Goal: Navigation & Orientation: Find specific page/section

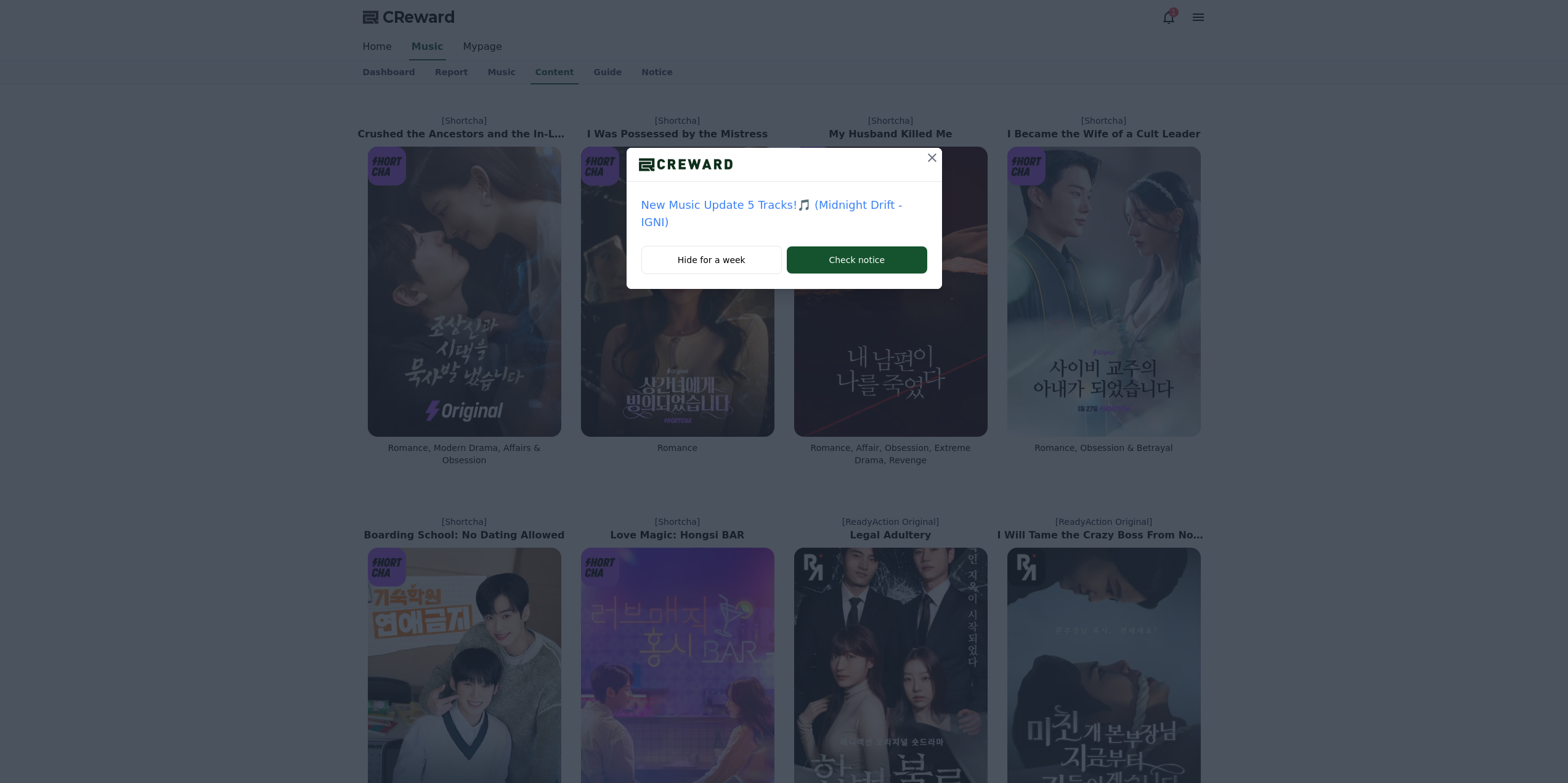
click at [922, 148] on button at bounding box center [932, 157] width 20 height 20
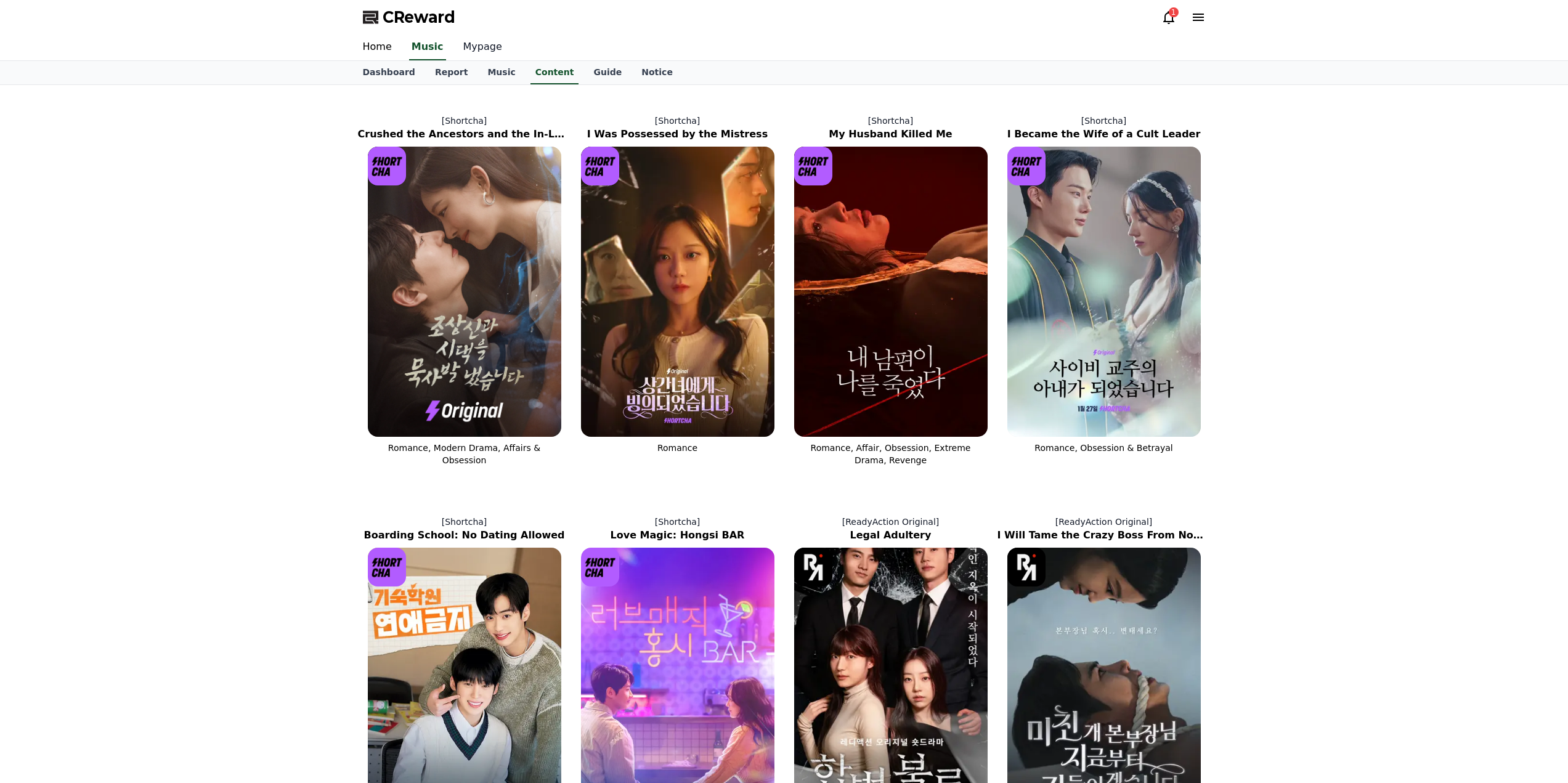
click at [478, 53] on link "Mypage" at bounding box center [482, 47] width 58 height 26
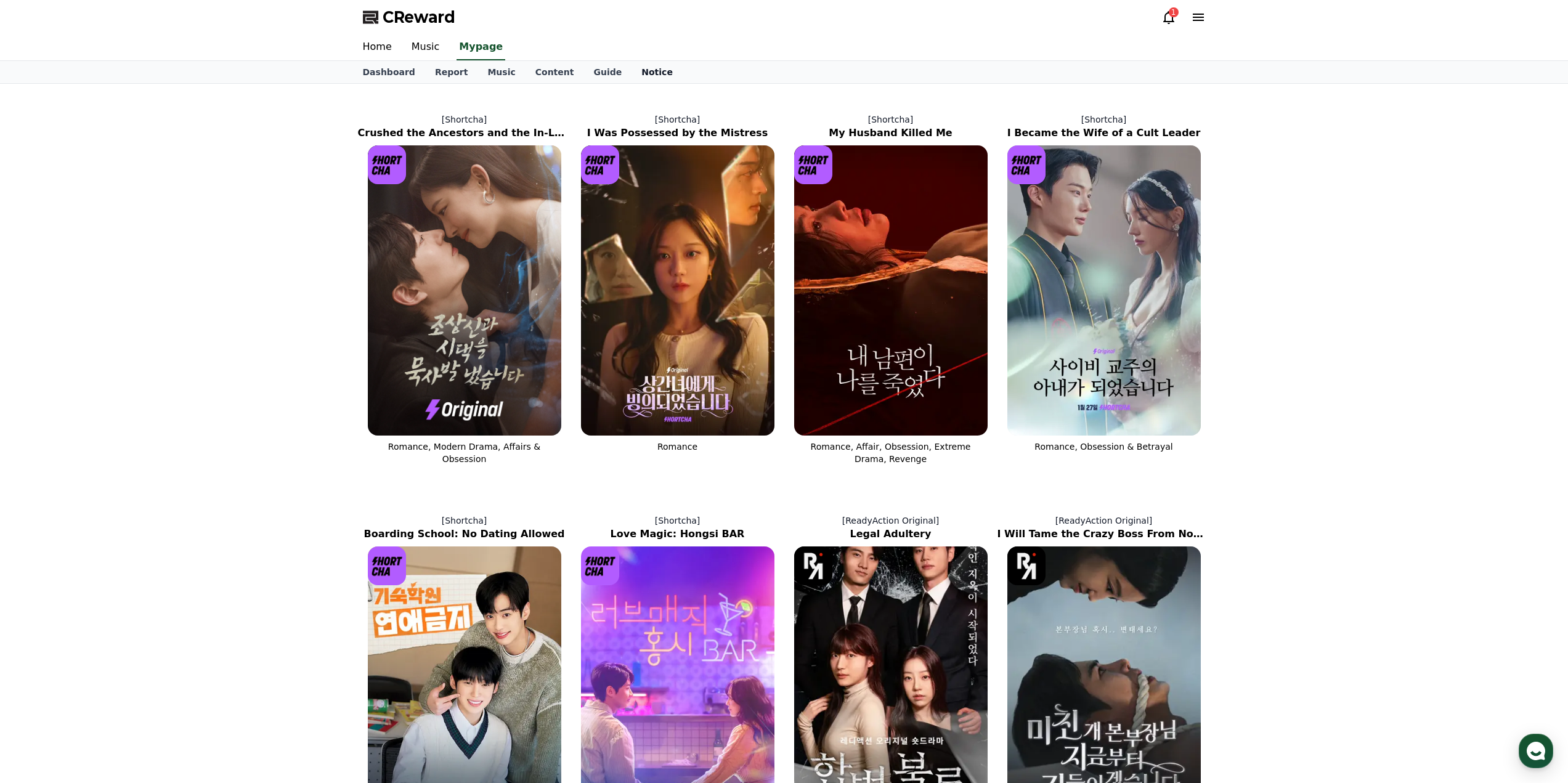
select select "**********"
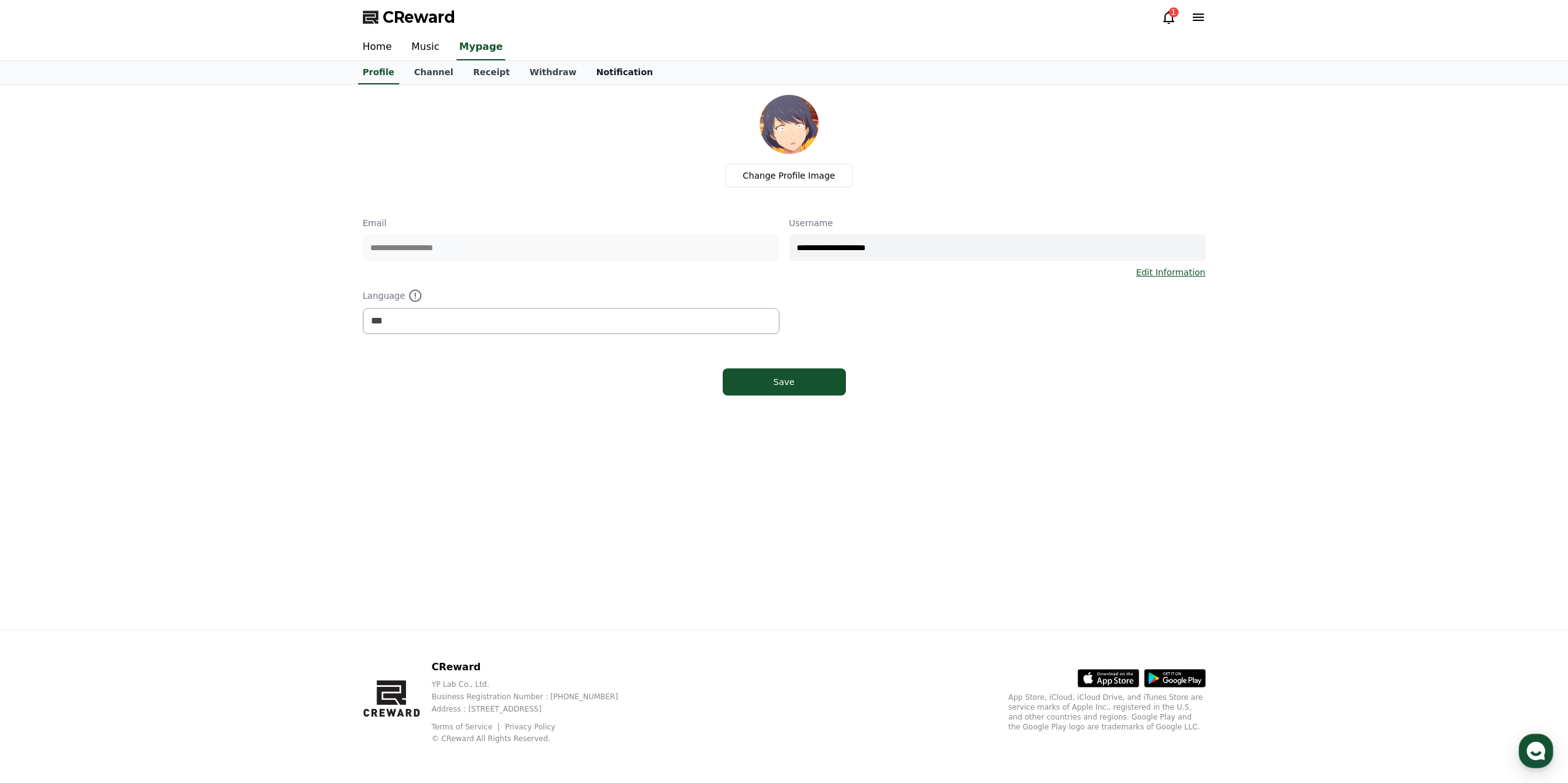
click at [602, 81] on link "Notification" at bounding box center [625, 73] width 77 height 24
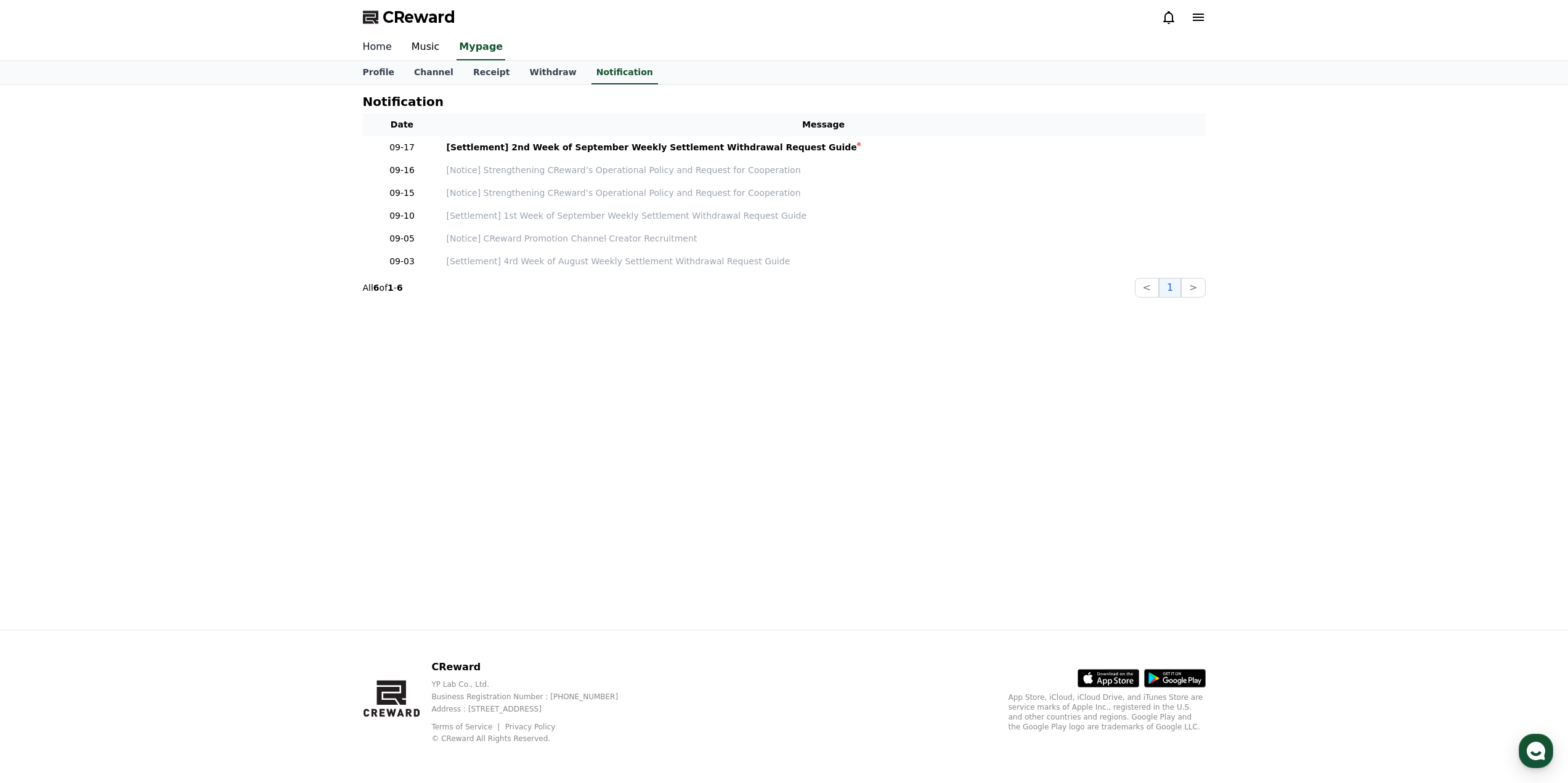
click at [360, 51] on link "Home" at bounding box center [377, 47] width 49 height 26
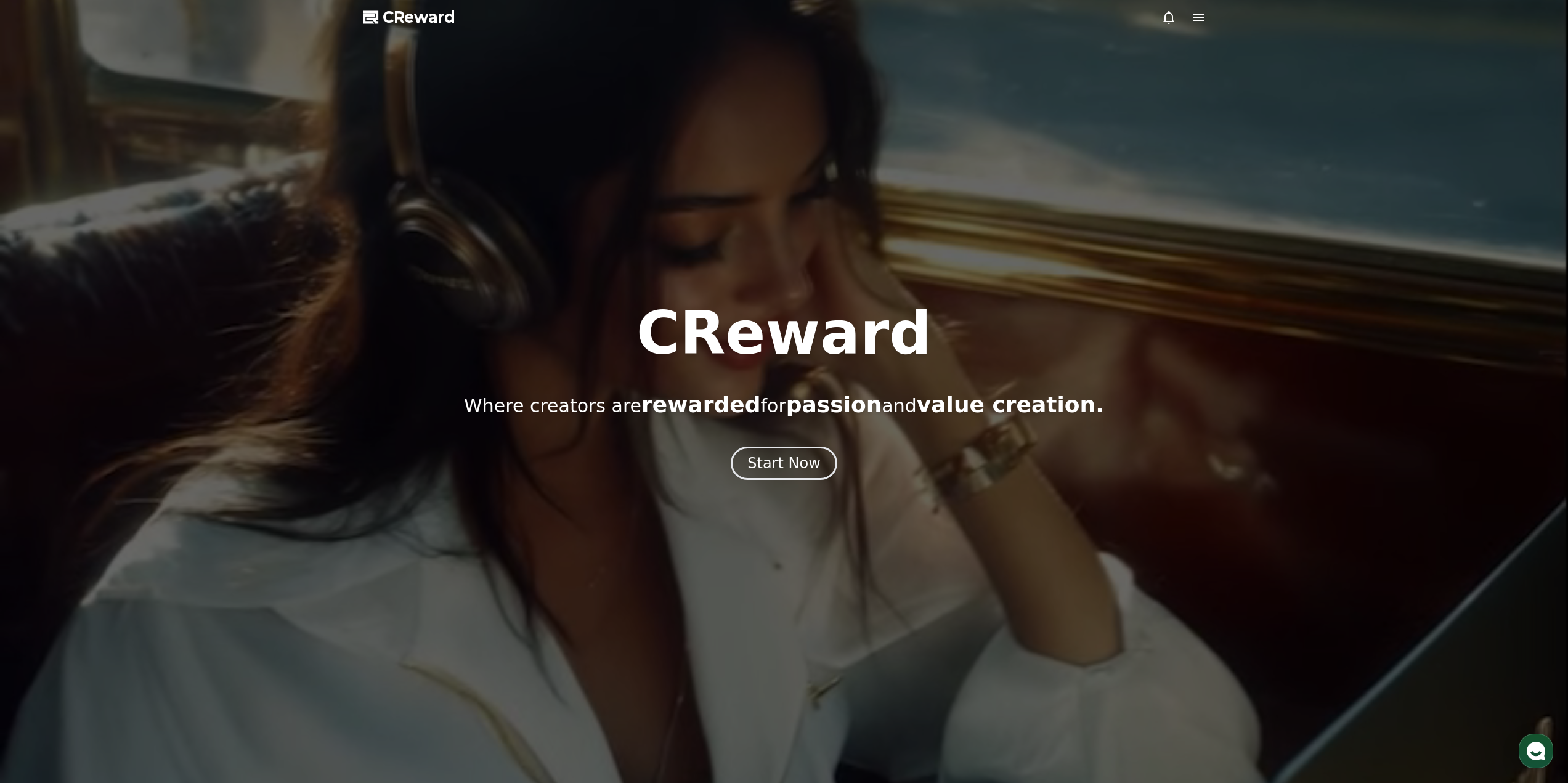
click at [813, 427] on div "CReward Where creators are rewarded for passion and value creation. Start Now" at bounding box center [784, 392] width 1568 height 176
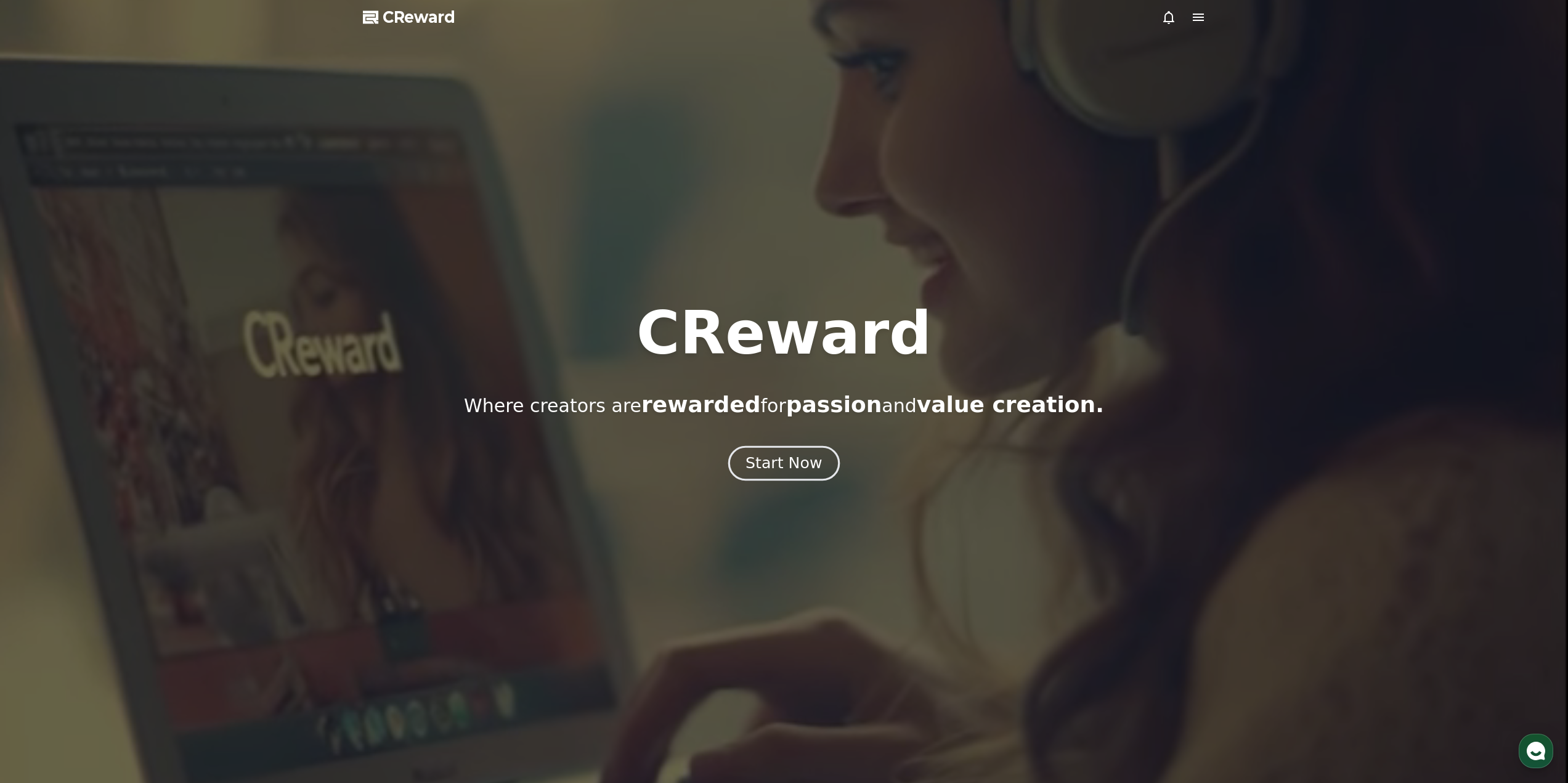
click at [797, 458] on div "Start Now" at bounding box center [783, 463] width 77 height 21
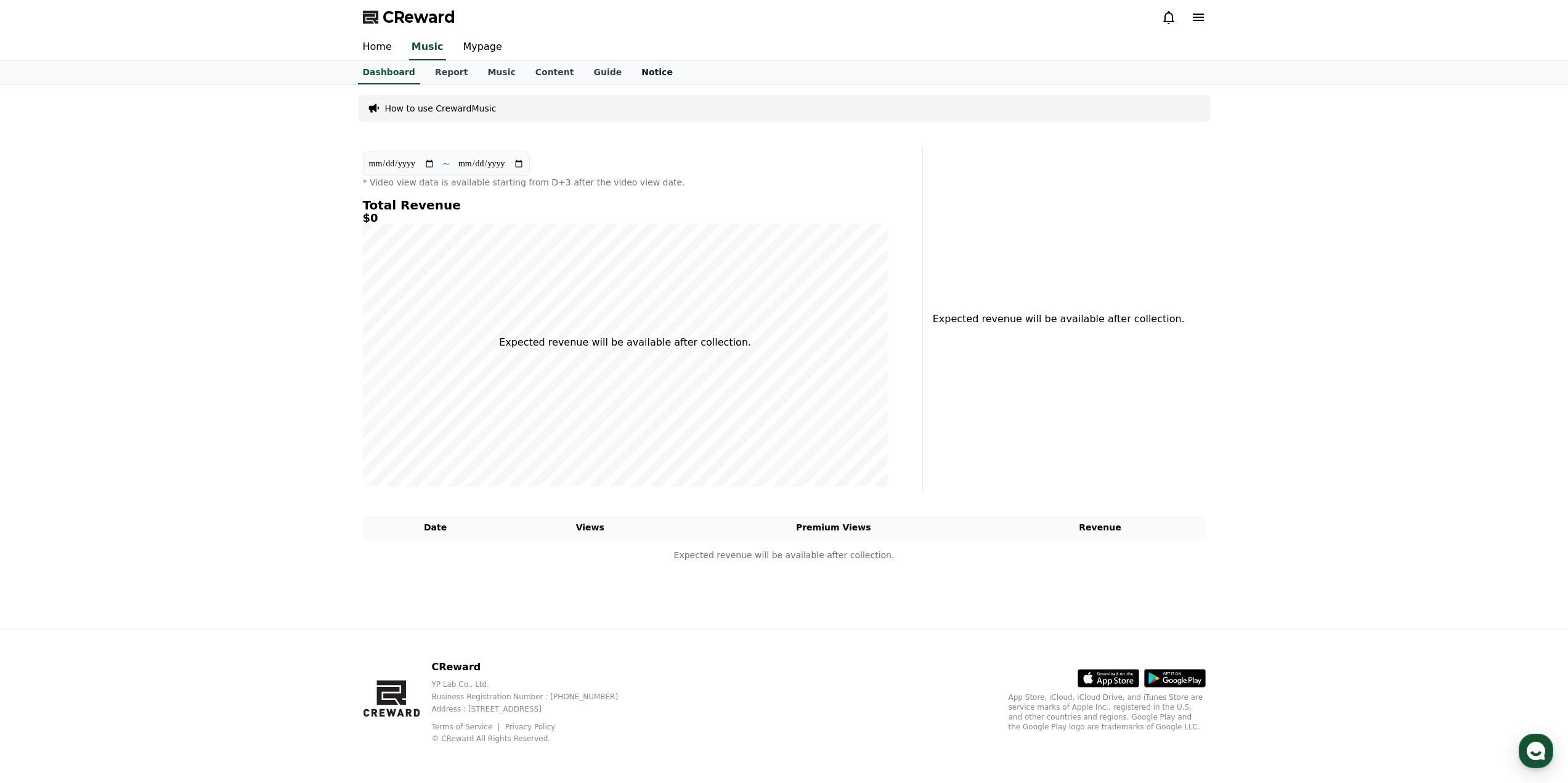
click at [632, 78] on link "Notice" at bounding box center [657, 73] width 51 height 24
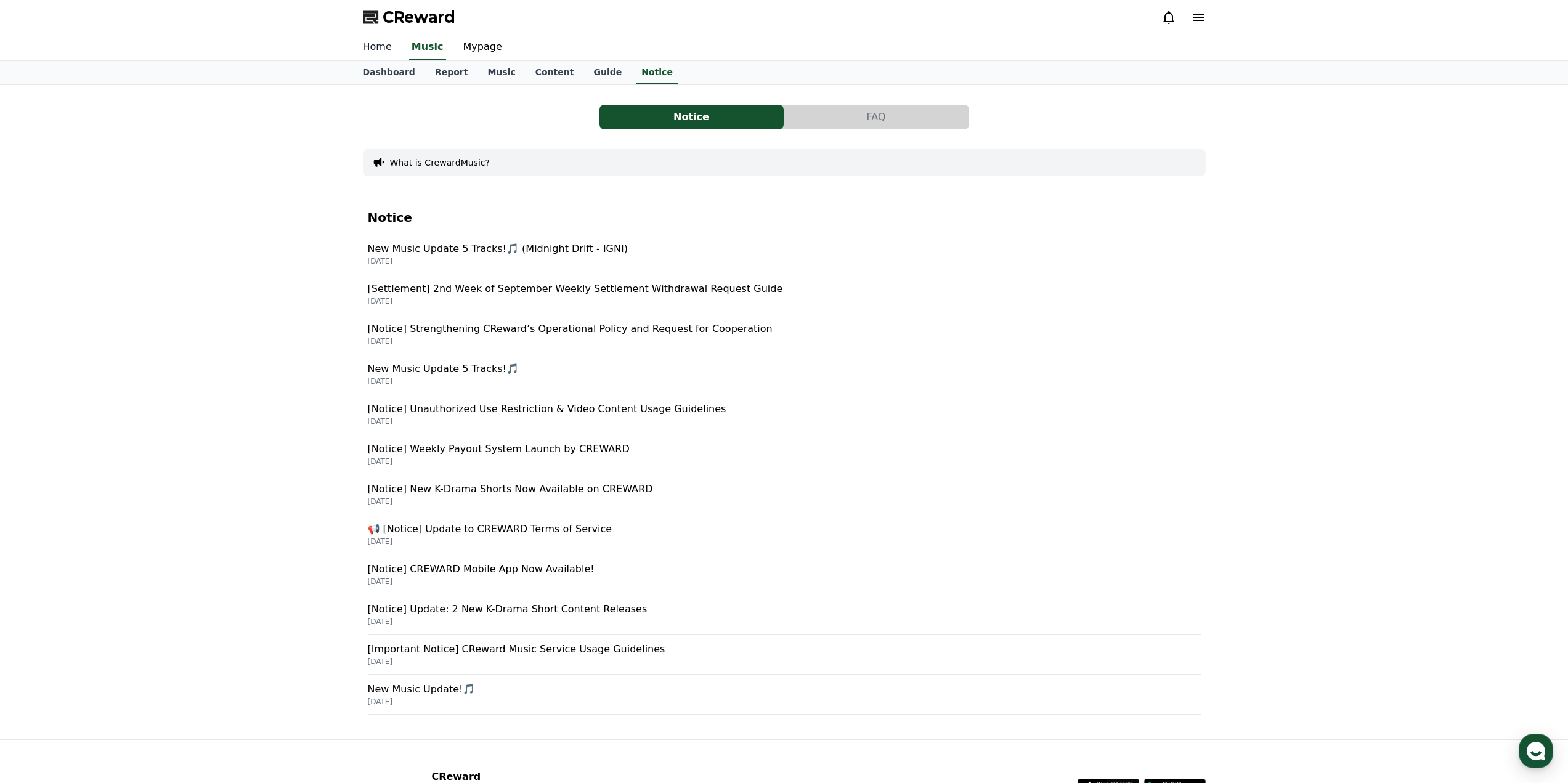
click at [397, 47] on link "Home" at bounding box center [377, 47] width 49 height 26
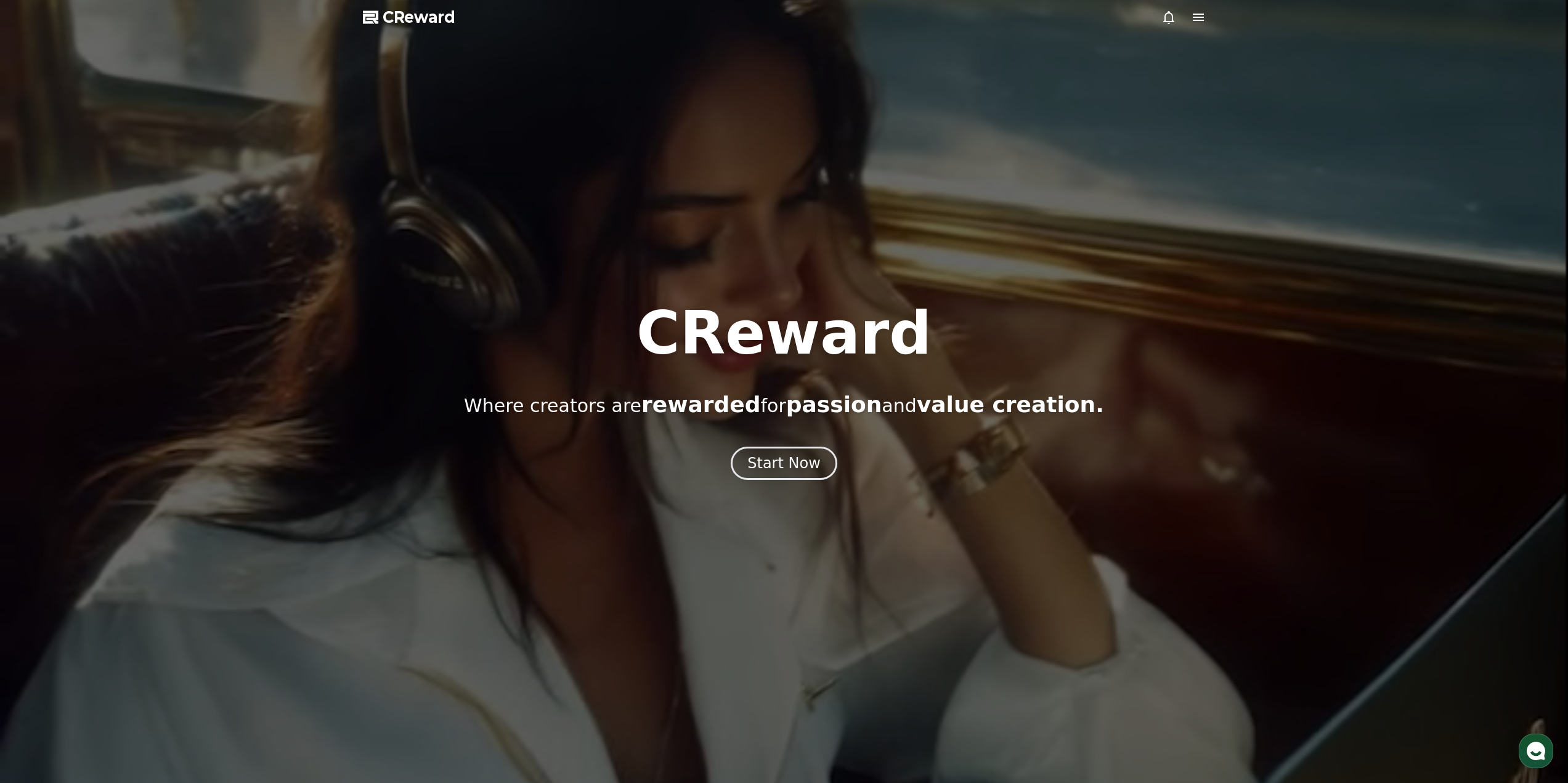
click at [834, 463] on div "Start Now" at bounding box center [784, 463] width 1568 height 33
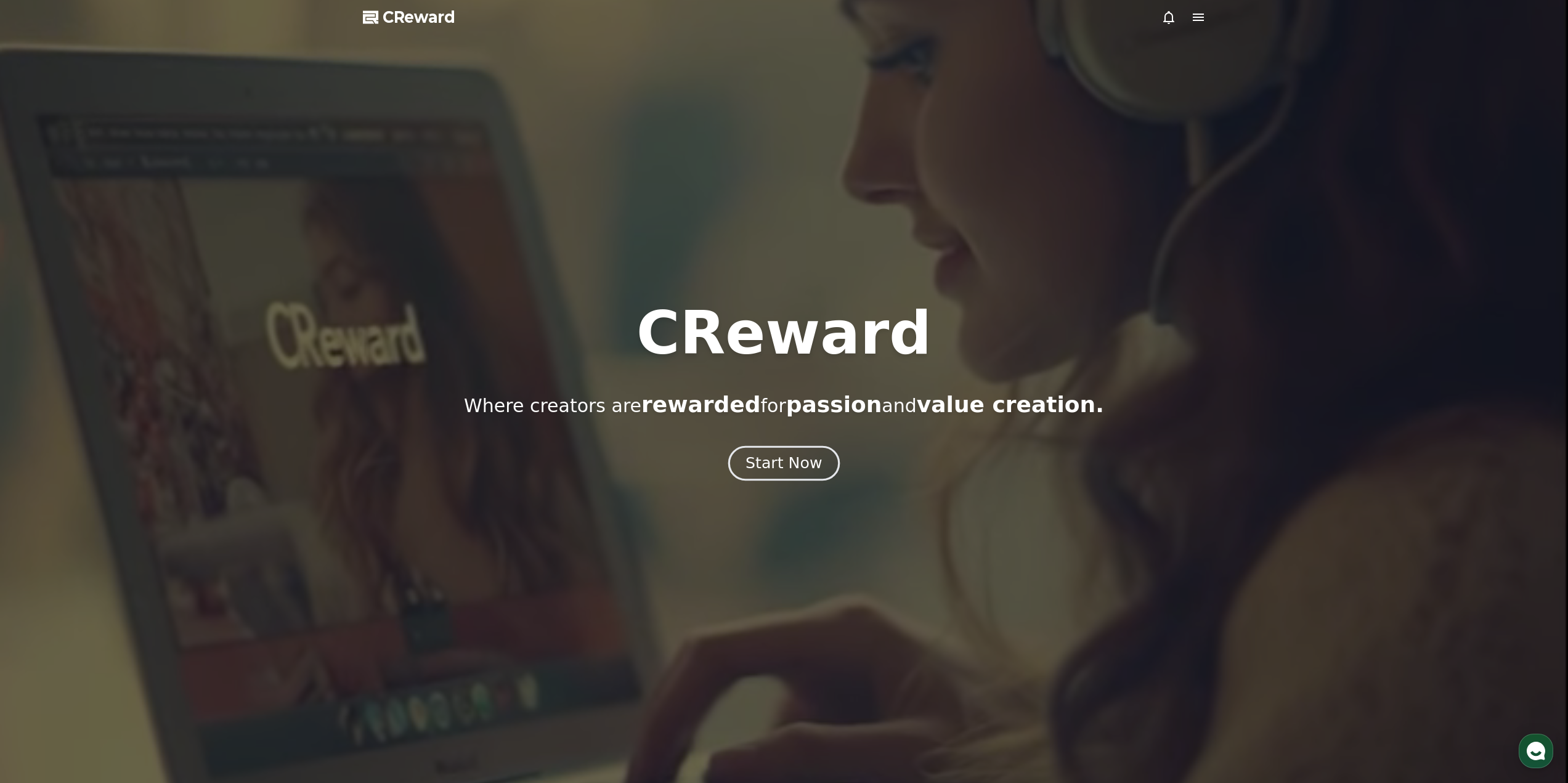
click at [820, 464] on button "Start Now" at bounding box center [783, 463] width 111 height 35
